Goal: Check status

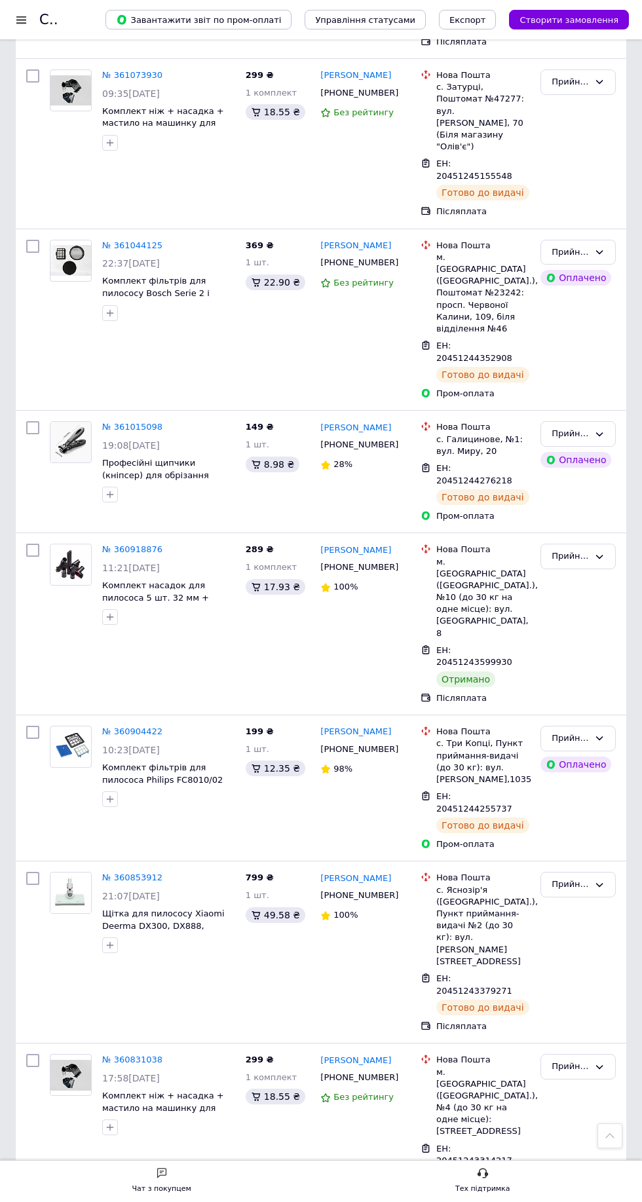
scroll to position [7047, 0]
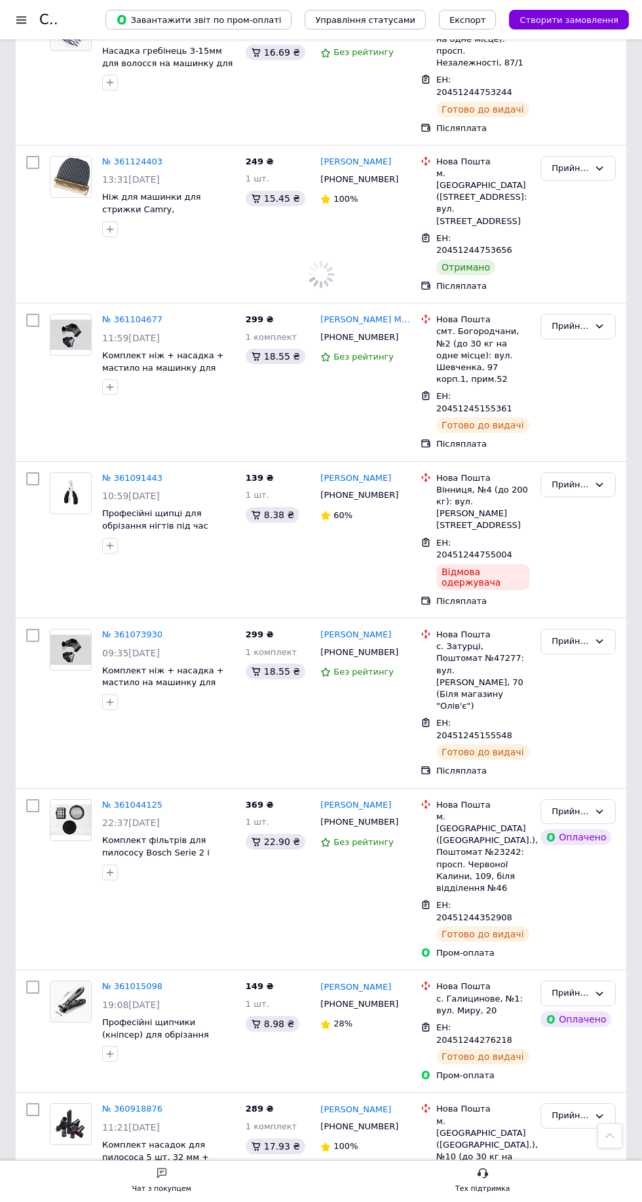
scroll to position [6468, 0]
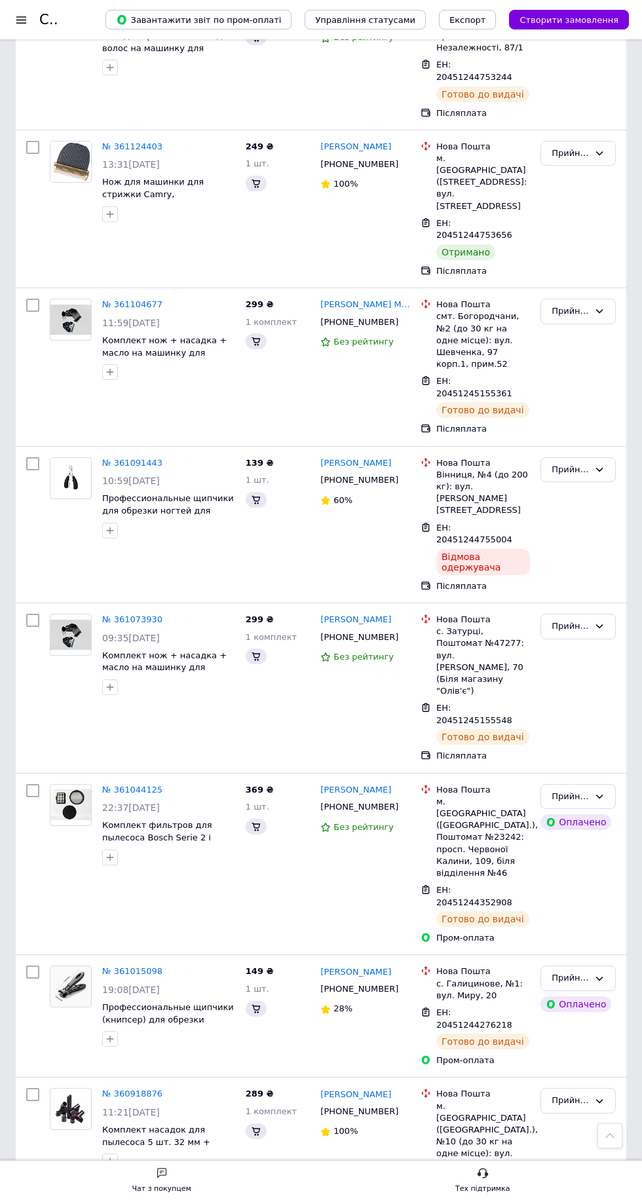
click at [599, 1096] on icon at bounding box center [599, 1101] width 10 height 10
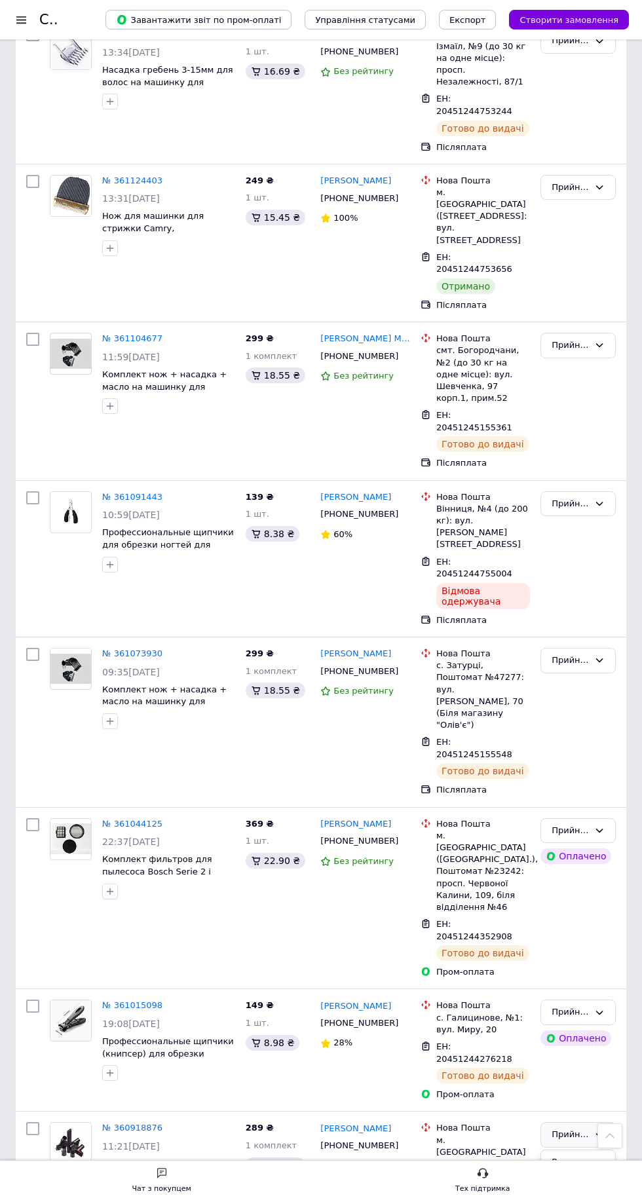
click at [593, 1150] on li "Виконано" at bounding box center [578, 1162] width 74 height 24
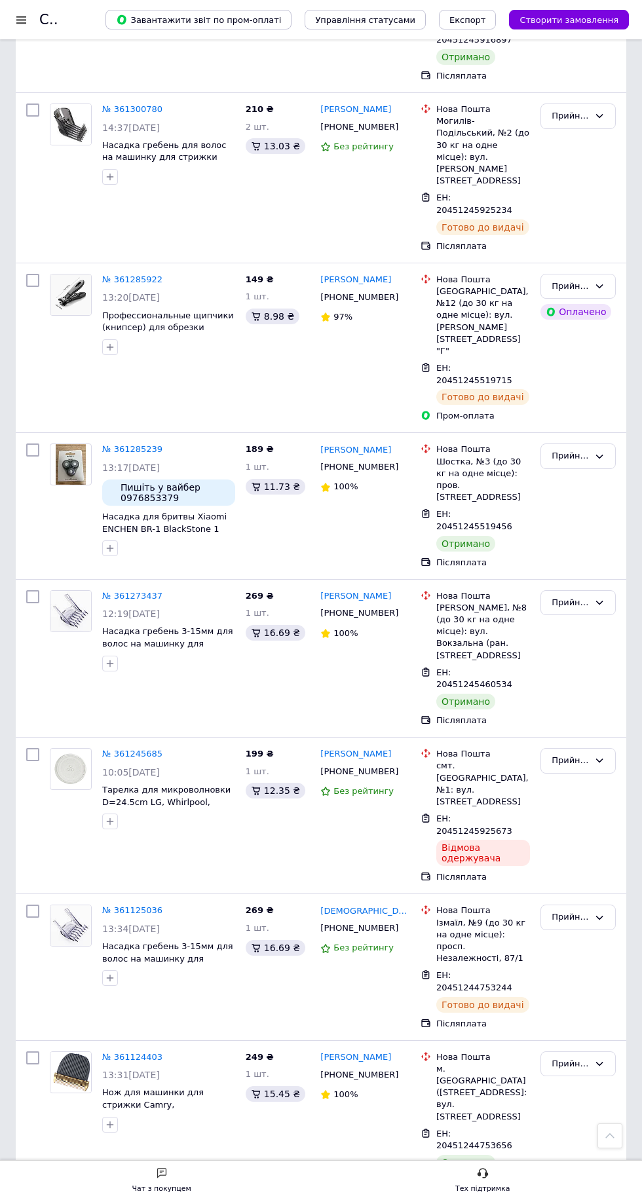
scroll to position [5588, 0]
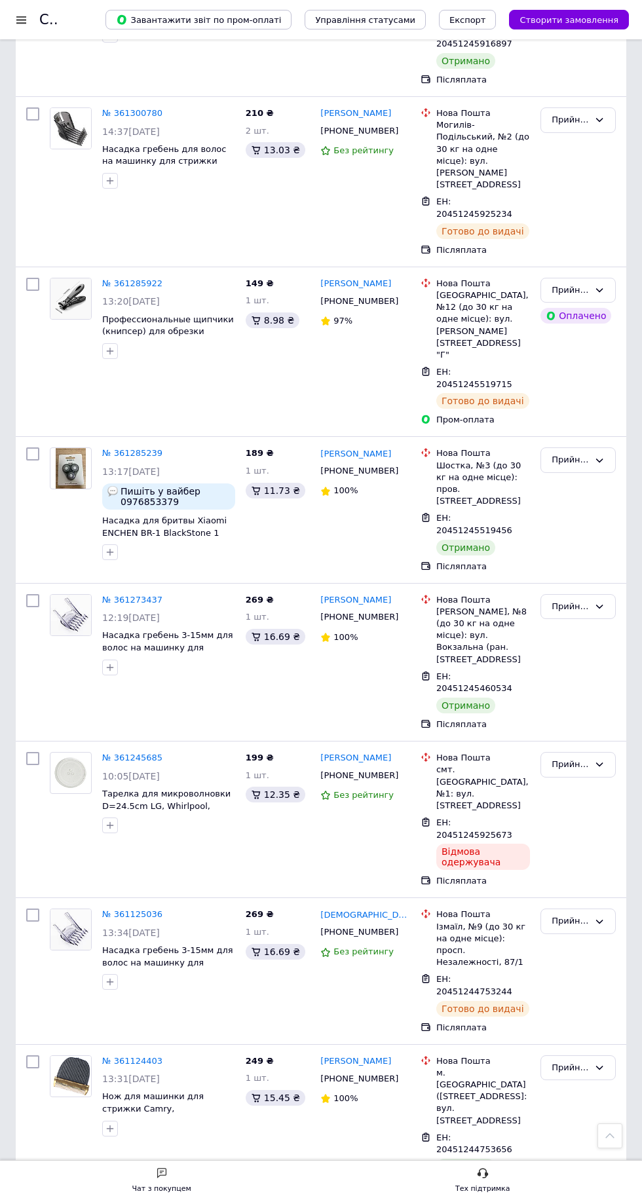
click at [603, 1062] on icon at bounding box center [599, 1067] width 10 height 10
click at [588, 1083] on li "Виконано" at bounding box center [578, 1095] width 74 height 24
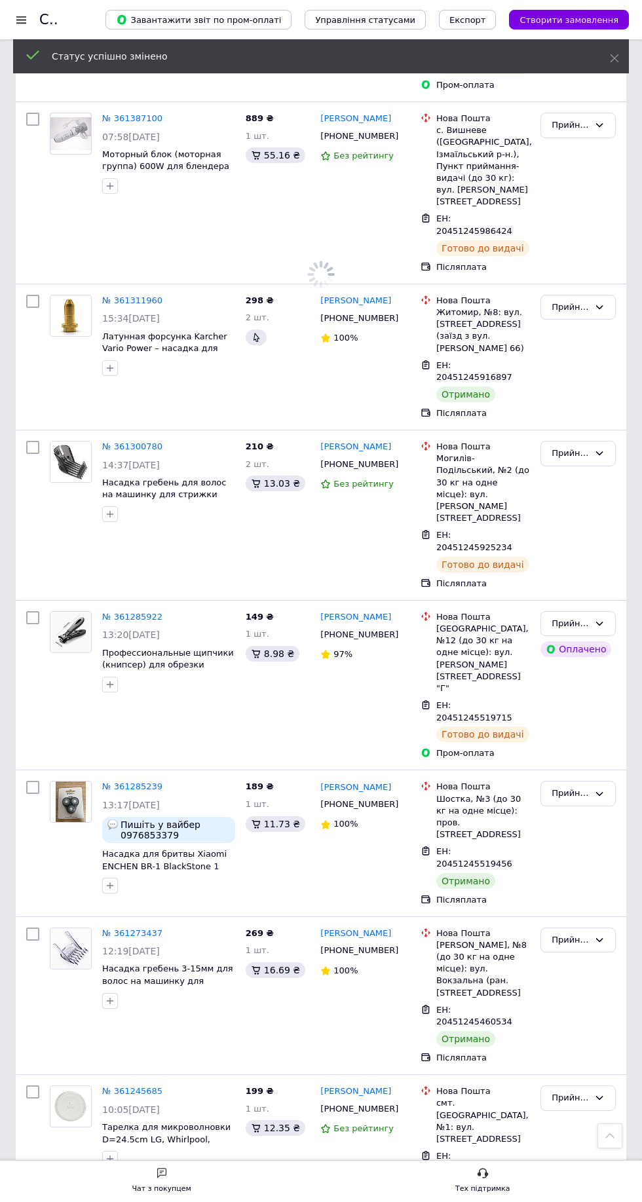
scroll to position [5252, 0]
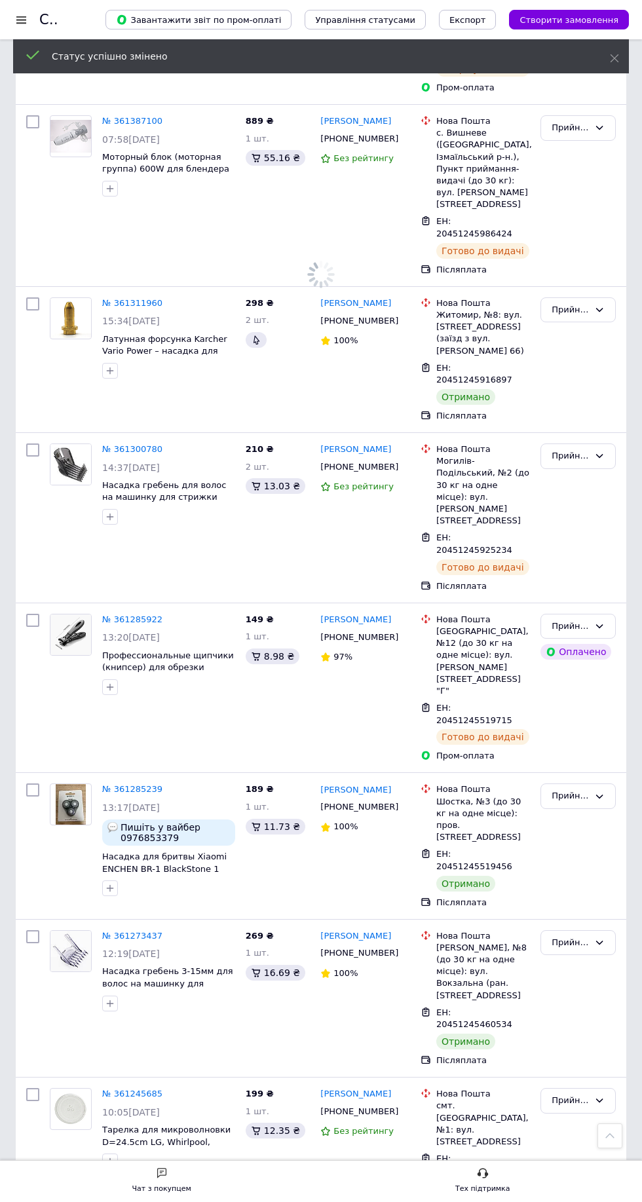
click at [597, 937] on icon at bounding box center [599, 942] width 10 height 10
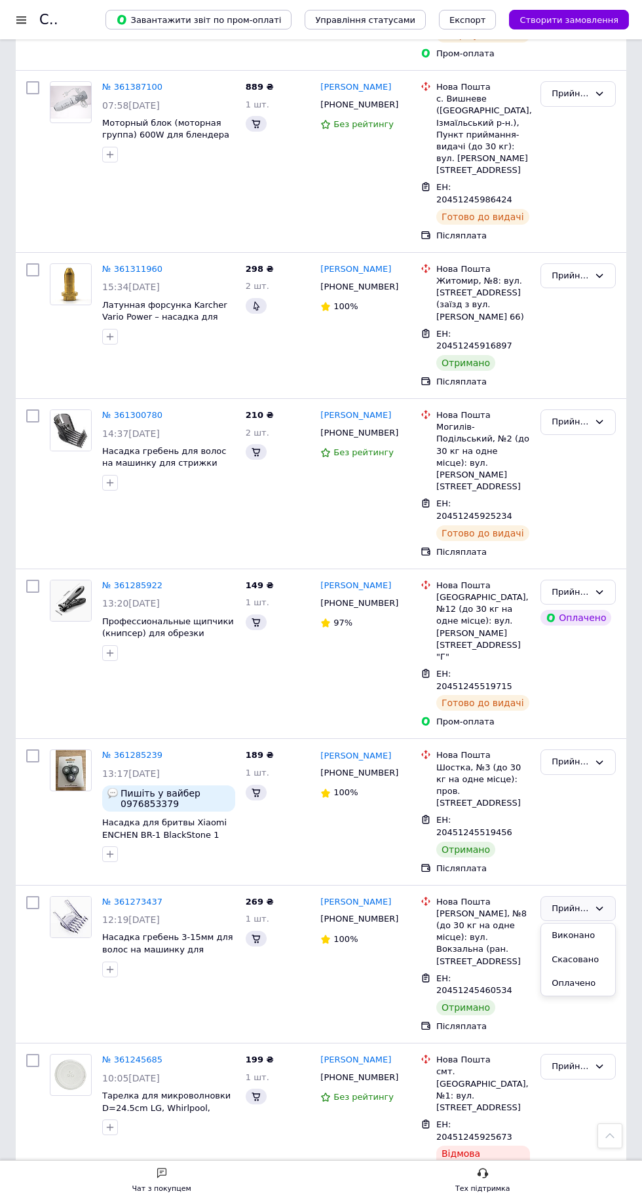
click at [597, 924] on li "Виконано" at bounding box center [578, 936] width 74 height 24
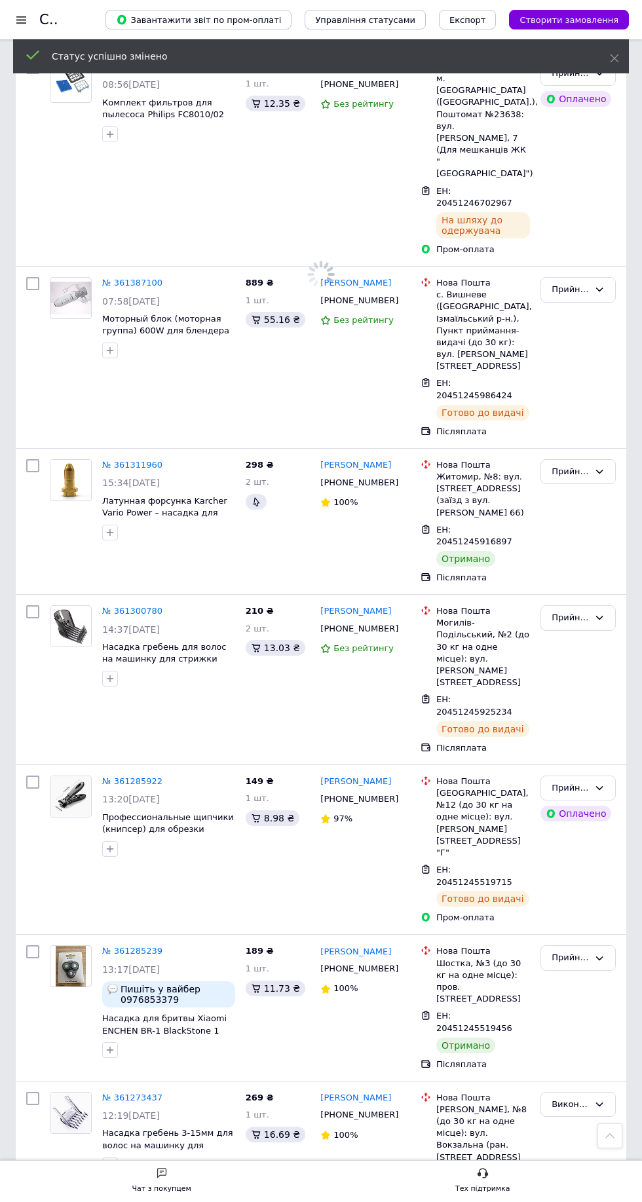
scroll to position [5077, 0]
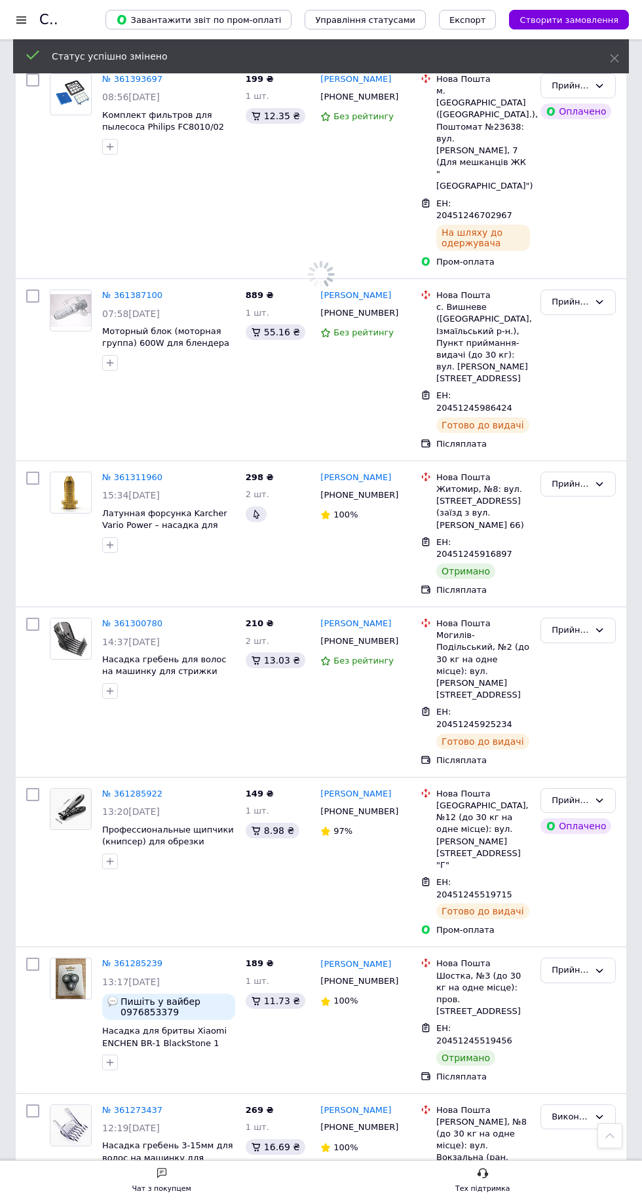
click at [599, 965] on icon at bounding box center [599, 970] width 10 height 10
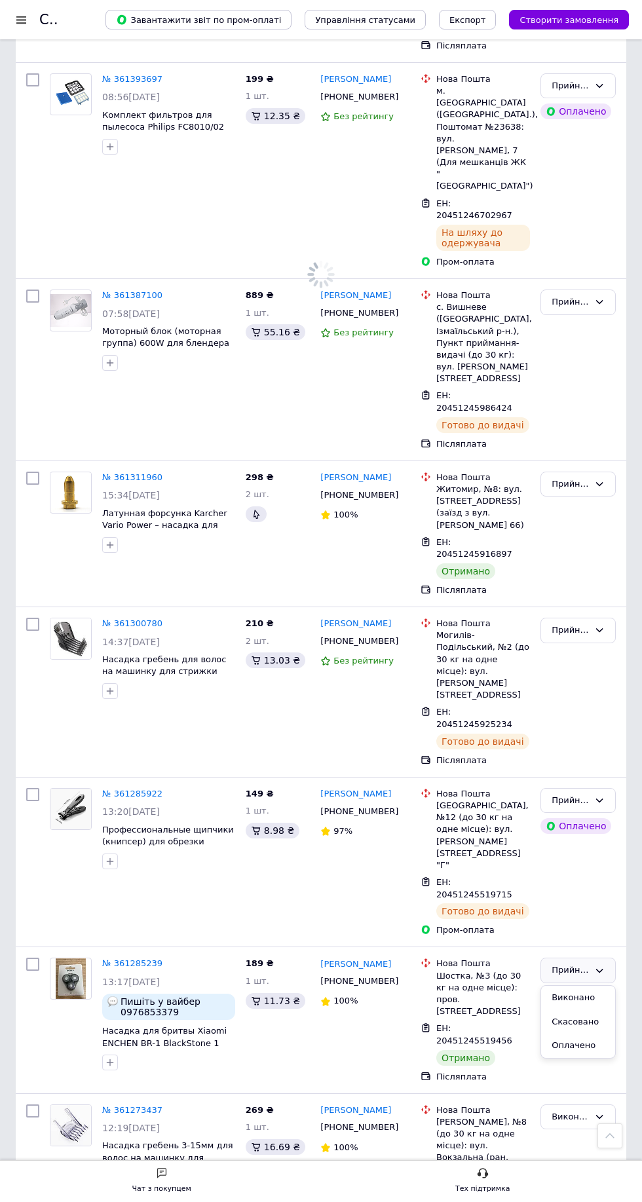
click at [594, 986] on li "Виконано" at bounding box center [578, 998] width 74 height 24
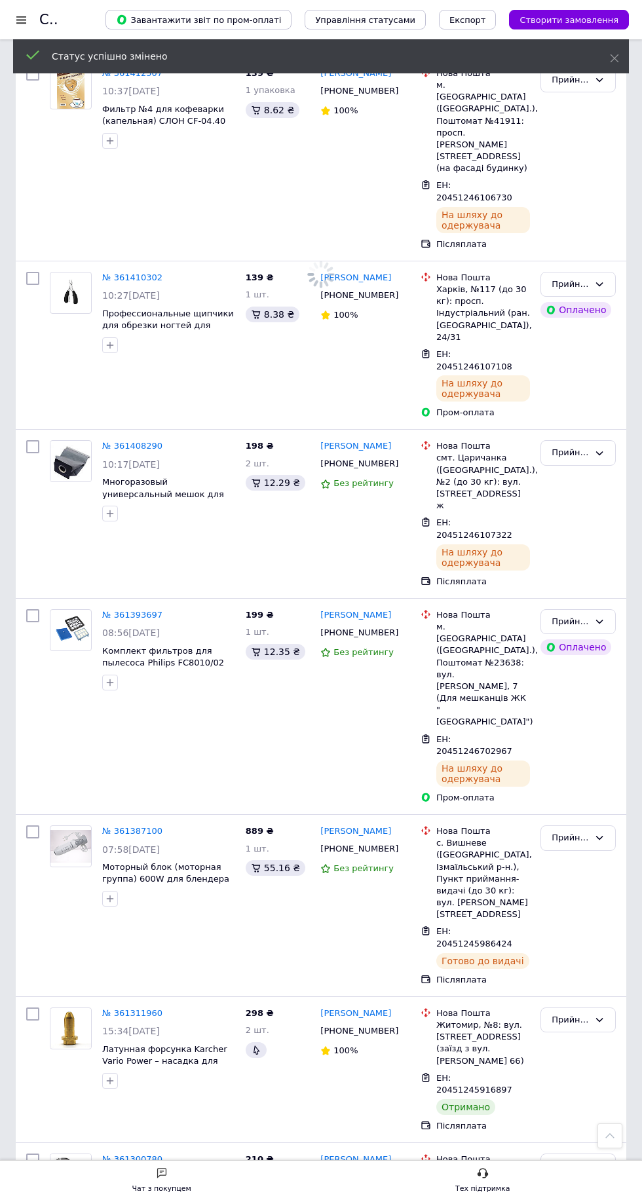
scroll to position [4527, 0]
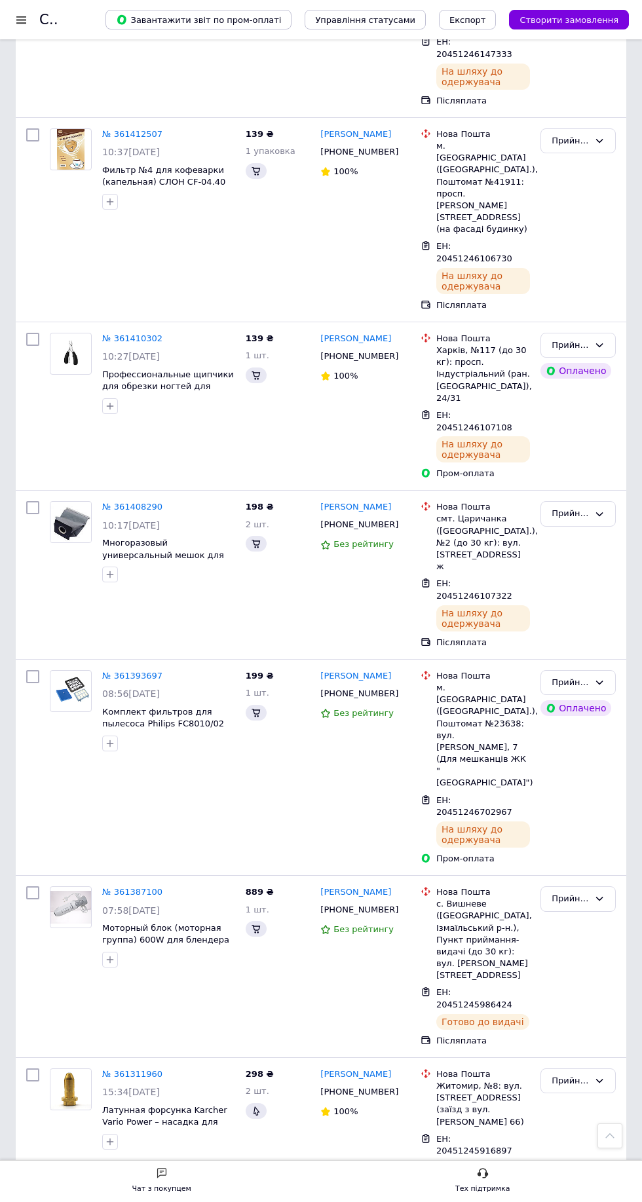
click at [597, 1075] on icon at bounding box center [599, 1080] width 10 height 10
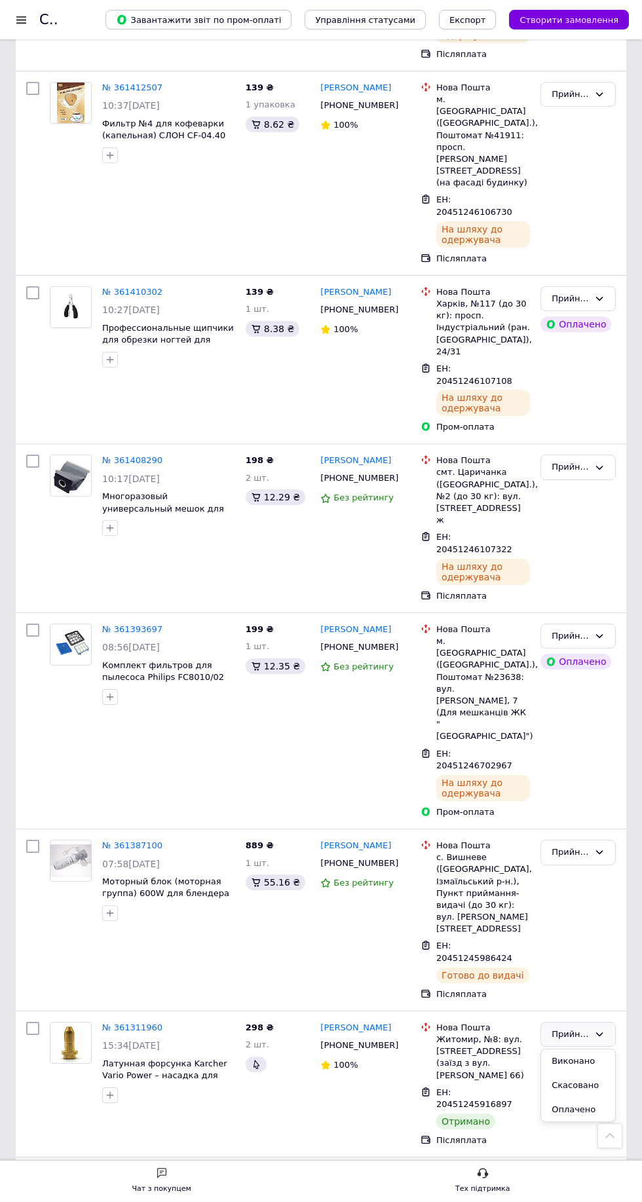
click at [589, 1049] on li "Виконано" at bounding box center [578, 1061] width 74 height 24
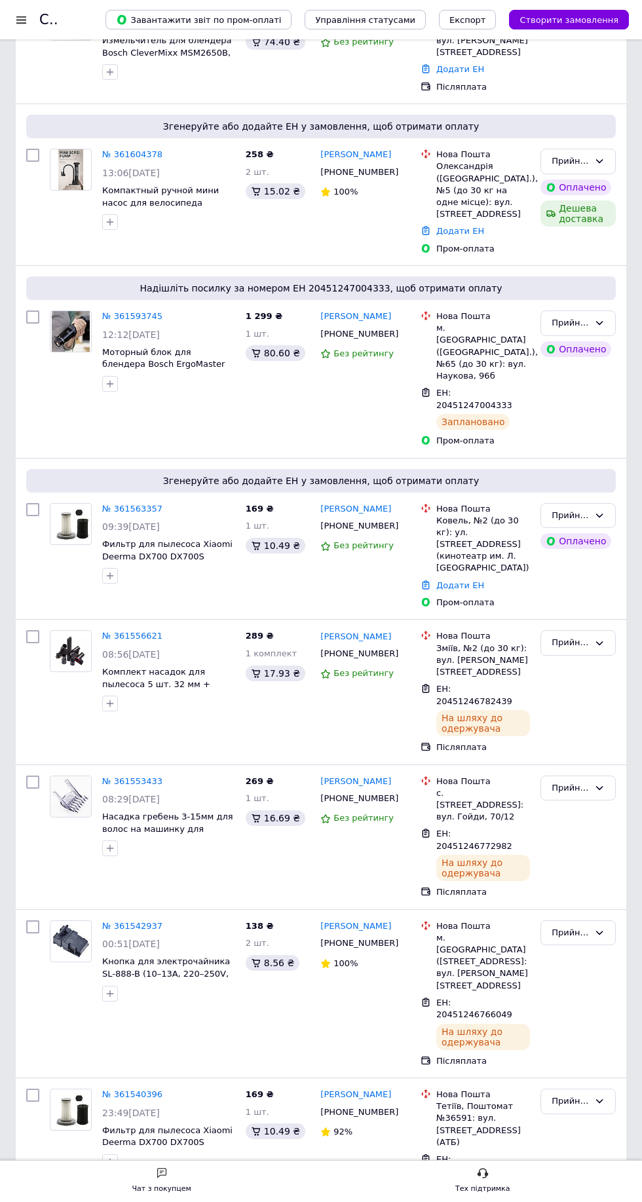
scroll to position [0, 0]
